Goal: Task Accomplishment & Management: Complete application form

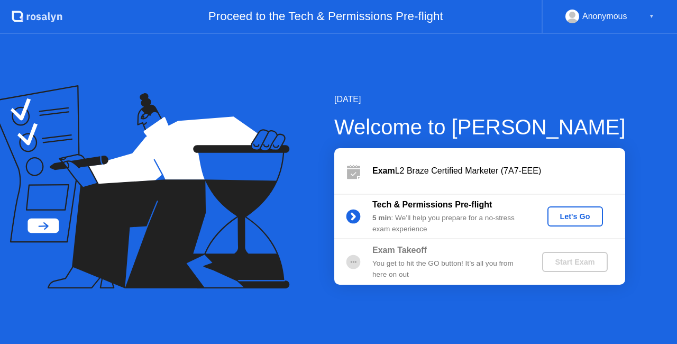
click at [574, 219] on div "Let's Go" at bounding box center [575, 216] width 47 height 8
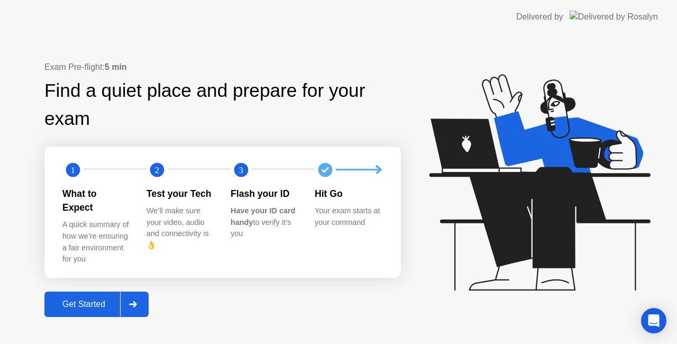
click at [75, 308] on button "Get Started" at bounding box center [96, 304] width 104 height 25
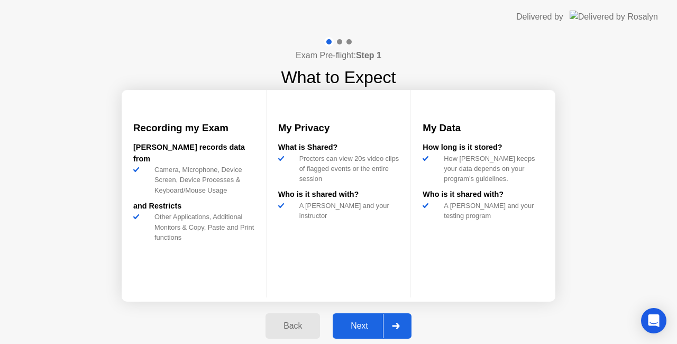
click at [369, 323] on div "Next" at bounding box center [359, 326] width 47 height 10
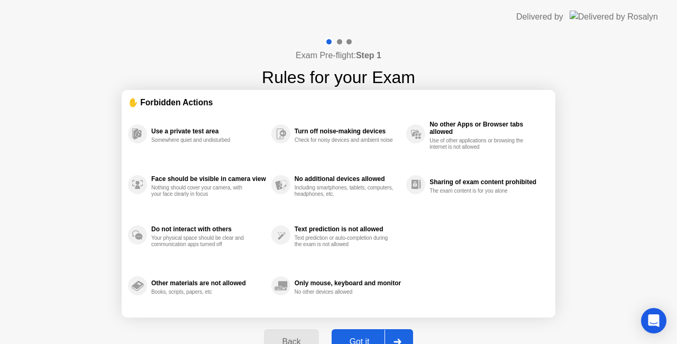
click at [366, 340] on div "Got it" at bounding box center [360, 342] width 50 height 10
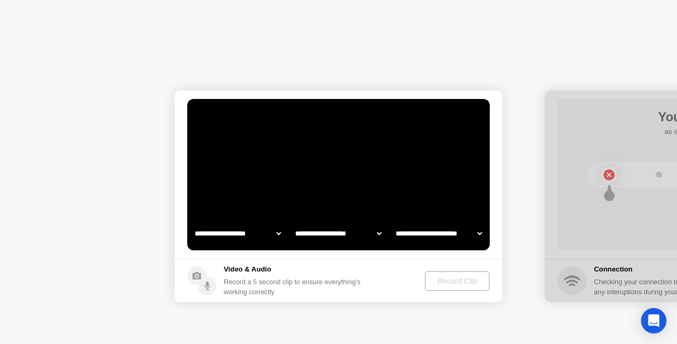
select select "**********"
select select "*******"
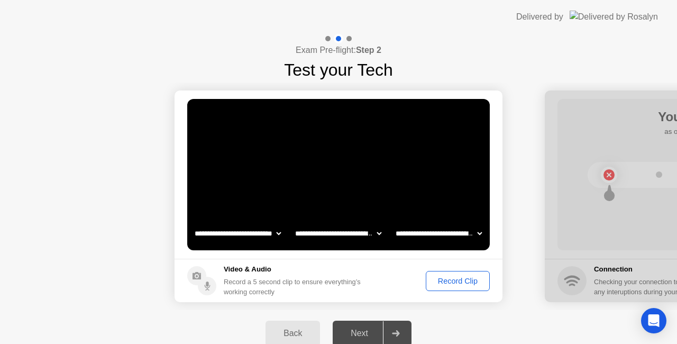
click at [441, 279] on div "Record Clip" at bounding box center [458, 281] width 57 height 8
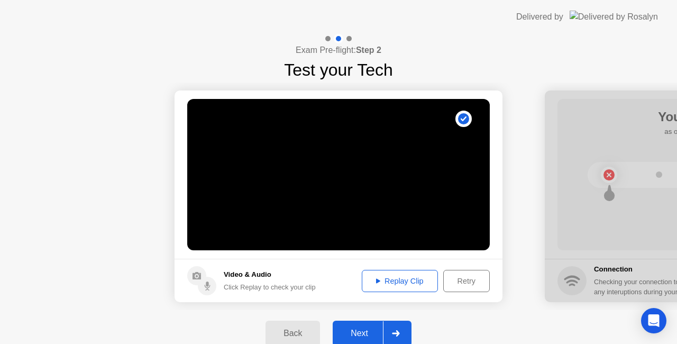
click at [356, 332] on div "Next" at bounding box center [359, 334] width 47 height 10
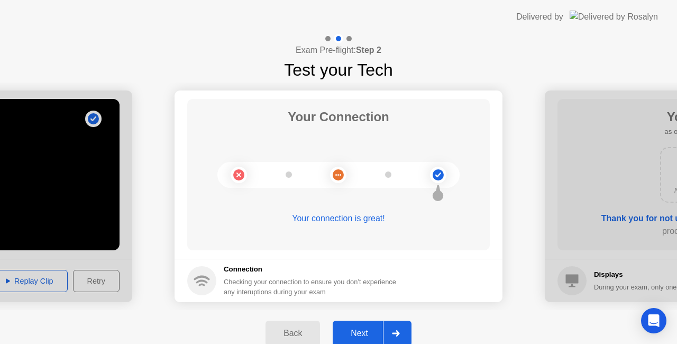
click at [357, 325] on button "Next" at bounding box center [372, 333] width 79 height 25
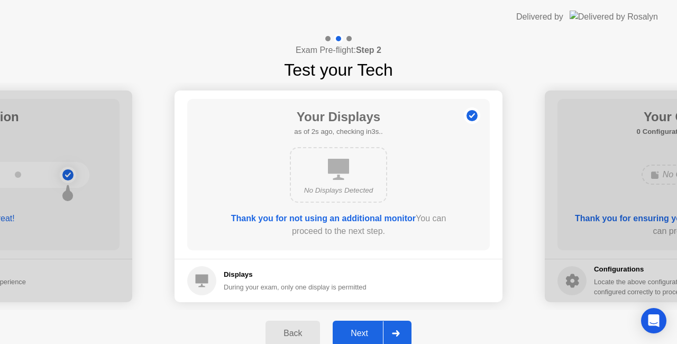
click at [357, 325] on button "Next" at bounding box center [372, 333] width 79 height 25
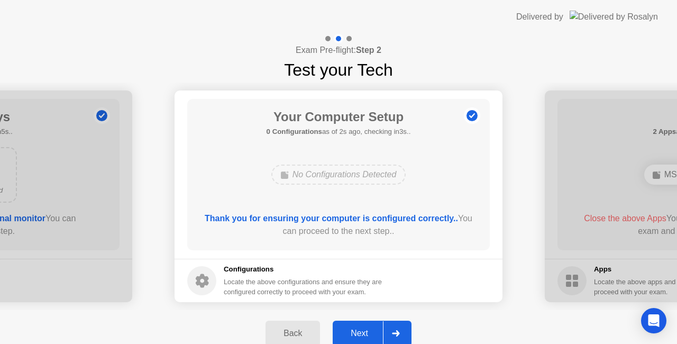
click at [357, 325] on button "Next" at bounding box center [372, 333] width 79 height 25
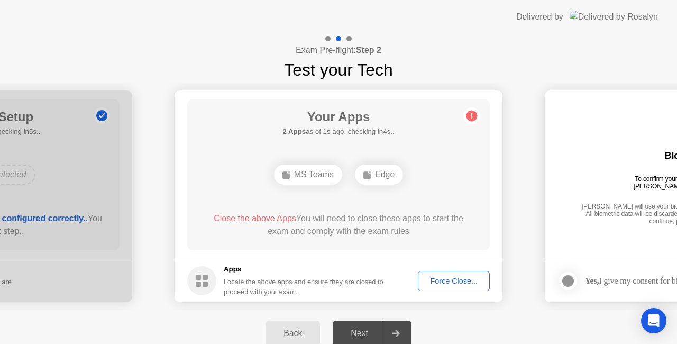
click at [438, 285] on div "Force Close..." at bounding box center [454, 281] width 65 height 8
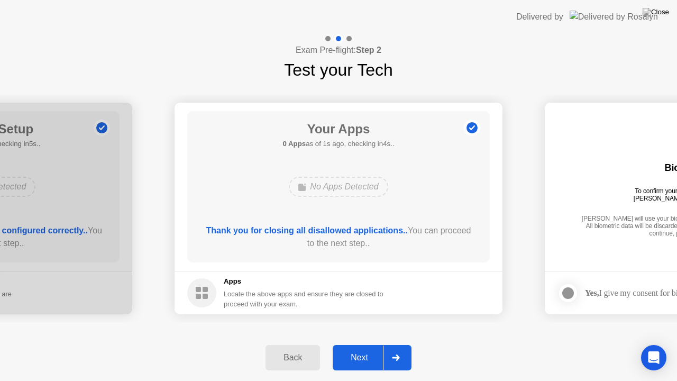
click at [350, 343] on div "Next" at bounding box center [359, 358] width 47 height 10
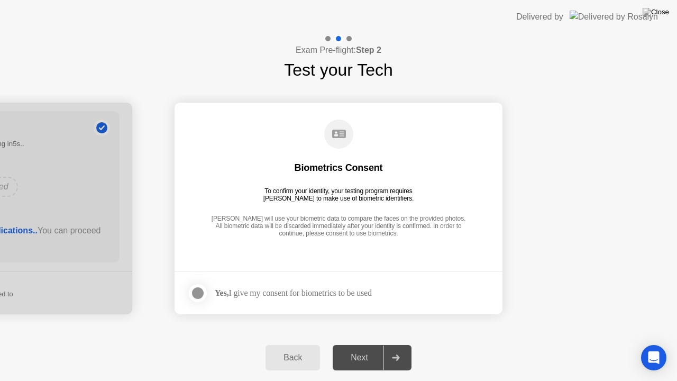
click at [201, 288] on div at bounding box center [198, 293] width 13 height 13
click at [373, 343] on div "Next" at bounding box center [359, 358] width 47 height 10
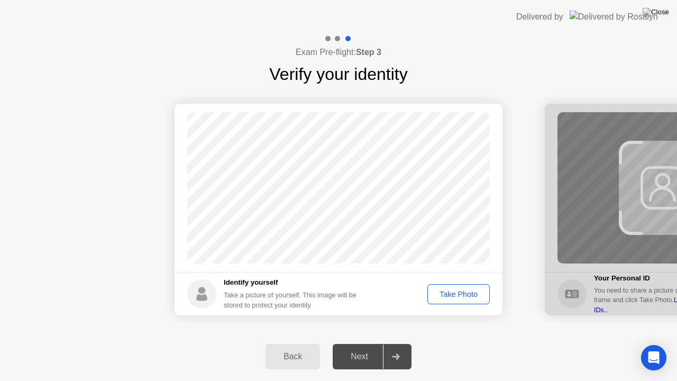
click at [448, 292] on div "Take Photo" at bounding box center [458, 294] width 55 height 8
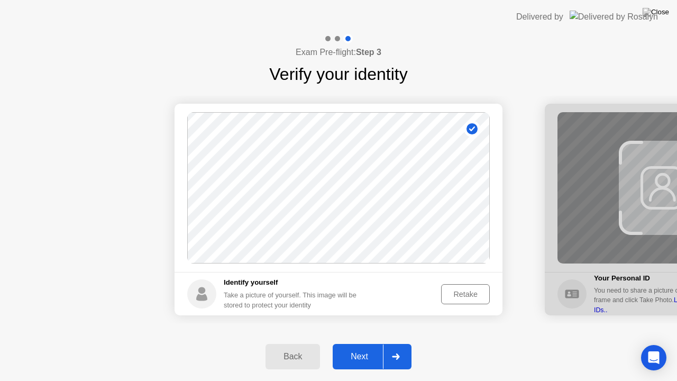
click at [350, 343] on div "Next" at bounding box center [359, 357] width 47 height 10
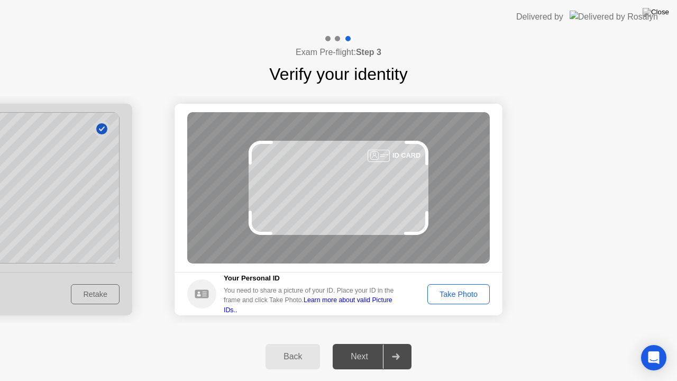
click at [459, 291] on div "Take Photo" at bounding box center [458, 294] width 55 height 8
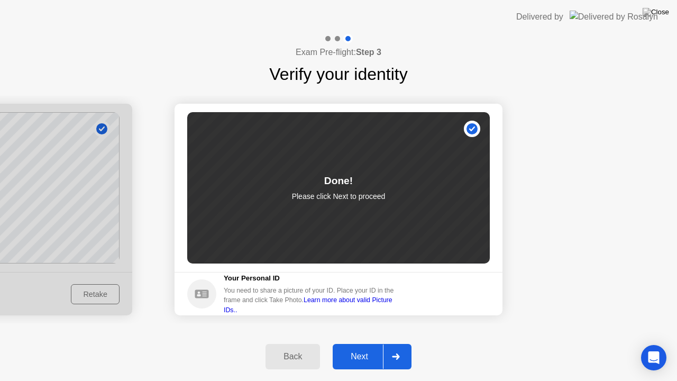
click at [354, 343] on div "Next" at bounding box center [359, 357] width 47 height 10
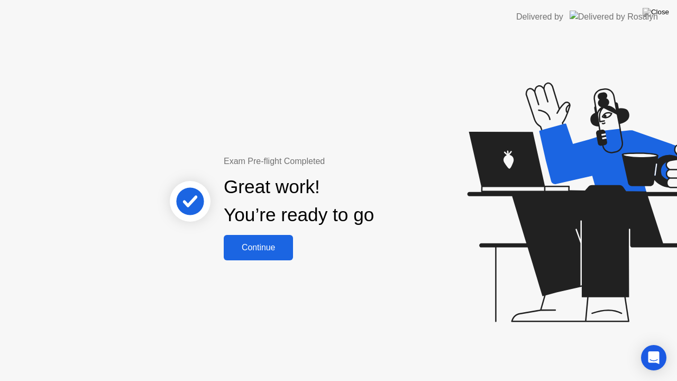
click at [264, 245] on div "Continue" at bounding box center [258, 248] width 63 height 10
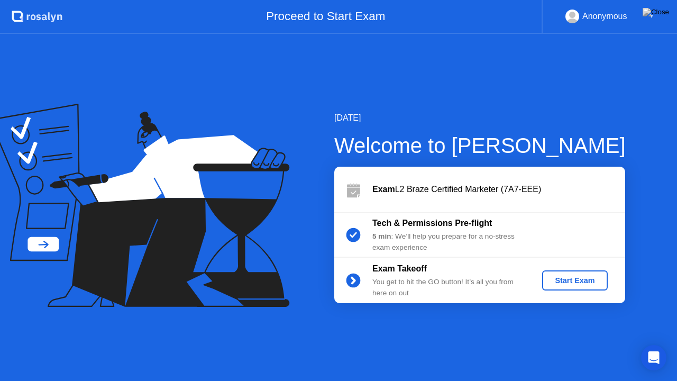
click at [542, 280] on div "Start Exam" at bounding box center [575, 280] width 101 height 20
click at [558, 279] on div "Start Exam" at bounding box center [575, 280] width 57 height 8
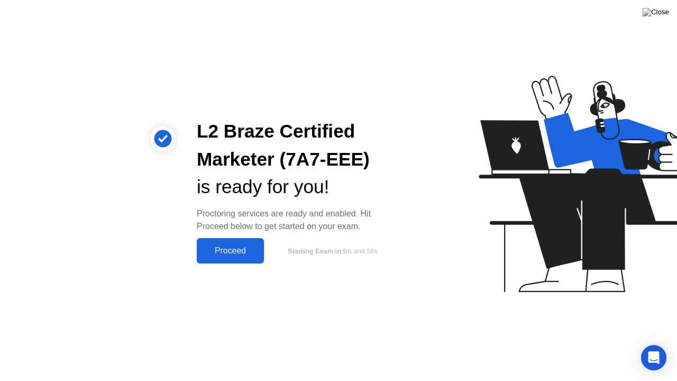
click at [240, 255] on div "Proceed" at bounding box center [230, 251] width 61 height 10
